Goal: Information Seeking & Learning: Learn about a topic

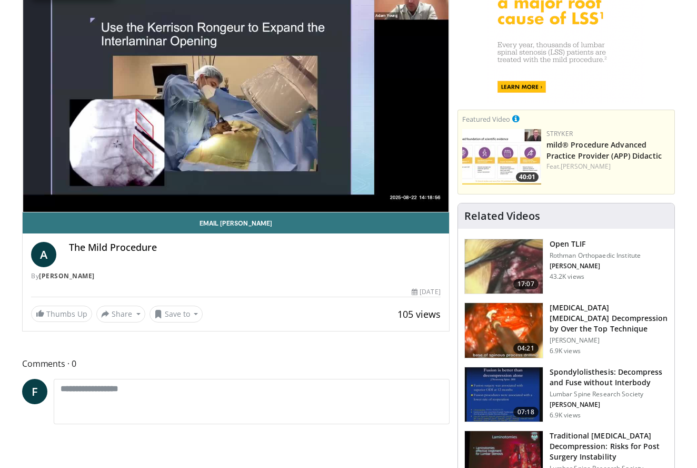
scroll to position [134, 0]
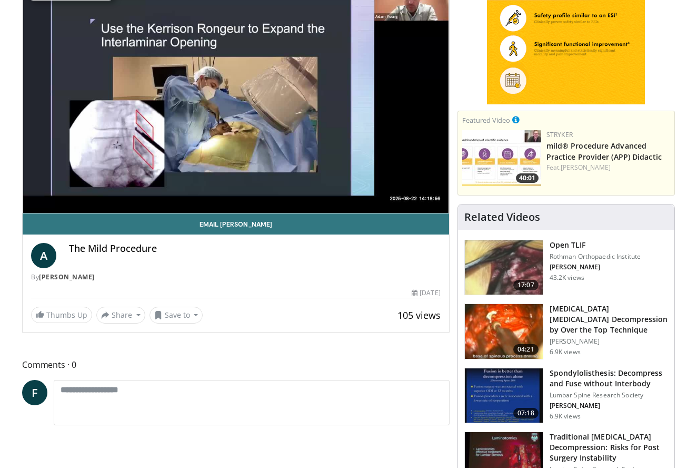
click at [512, 342] on img at bounding box center [504, 331] width 78 height 55
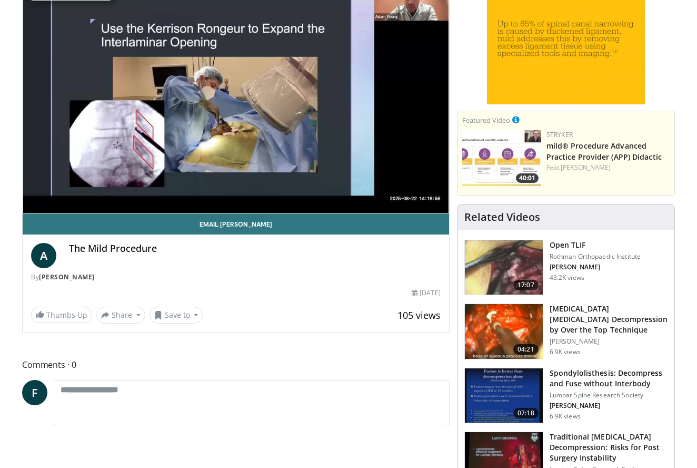
click at [513, 342] on img at bounding box center [504, 331] width 78 height 55
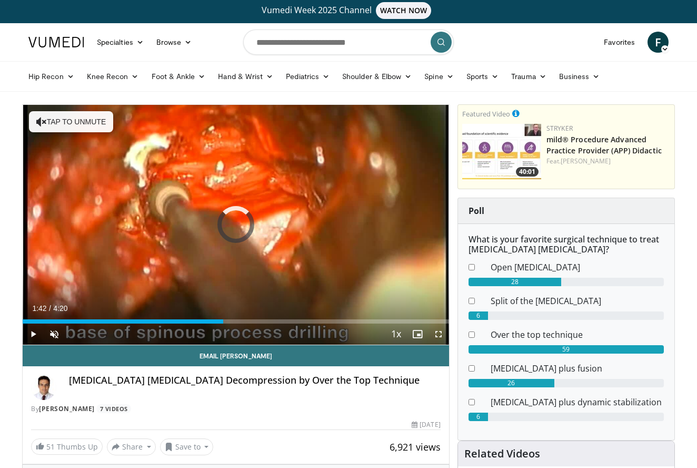
scroll to position [1, 0]
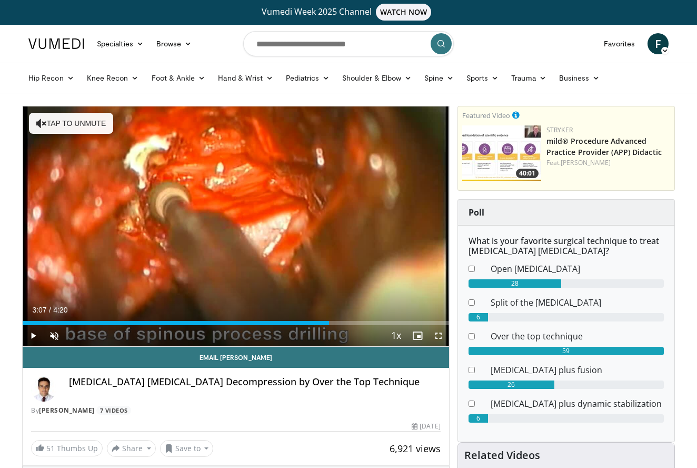
drag, startPoint x: 190, startPoint y: 321, endPoint x: 329, endPoint y: 330, distance: 139.3
click at [329, 330] on div "Current Time 3:07 / Duration 4:20 Play Skip Backward Skip Forward Unmute Loaded…" at bounding box center [236, 335] width 427 height 21
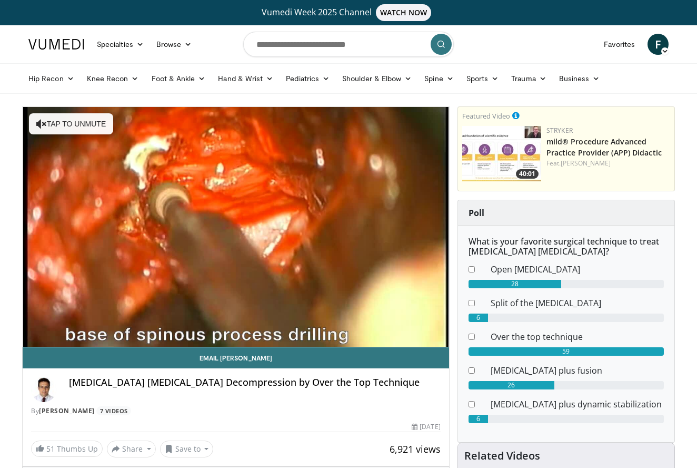
scroll to position [0, 0]
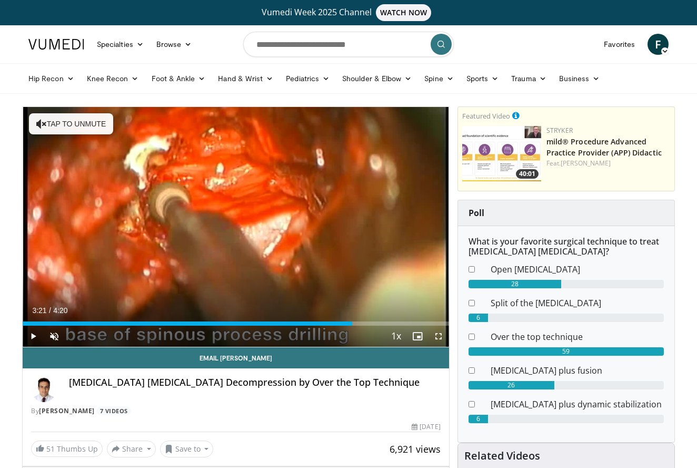
drag, startPoint x: 327, startPoint y: 323, endPoint x: 352, endPoint y: 327, distance: 25.5
click at [352, 327] on div "Current Time 3:21 / Duration 4:20 Play Skip Backward Skip Forward Unmute Loaded…" at bounding box center [236, 335] width 427 height 21
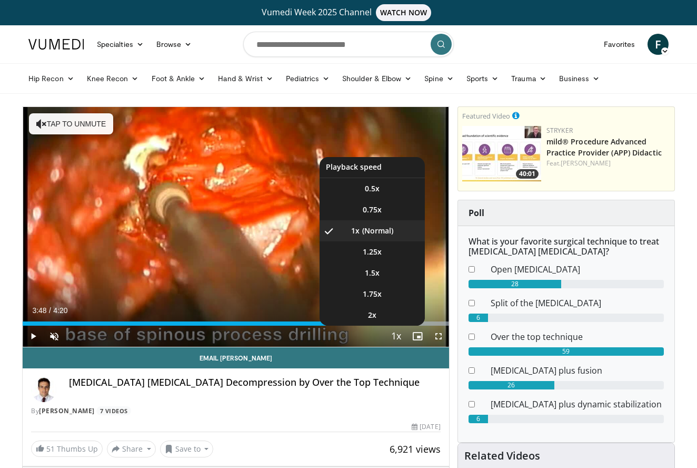
drag, startPoint x: 380, startPoint y: 323, endPoint x: 397, endPoint y: 326, distance: 17.7
click at [397, 326] on div "Current Time 3:48 / Duration 4:20 Play Skip Backward Skip Forward Unmute Loaded…" at bounding box center [236, 335] width 427 height 21
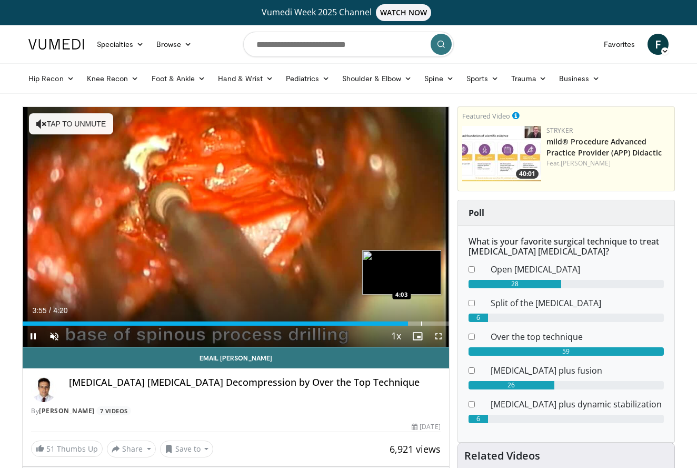
drag, startPoint x: 402, startPoint y: 323, endPoint x: 421, endPoint y: 324, distance: 19.0
click at [421, 324] on video-js "**********" at bounding box center [236, 227] width 427 height 240
